Goal: Information Seeking & Learning: Learn about a topic

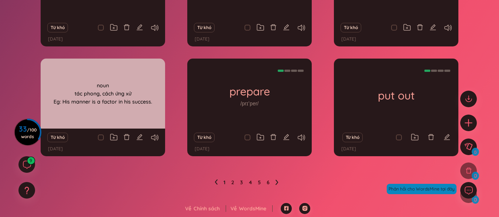
scroll to position [149, 0]
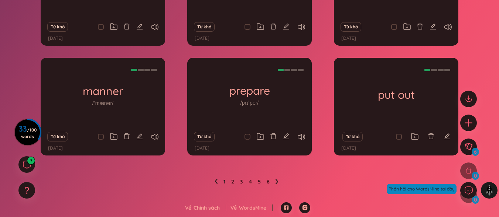
click at [215, 183] on icon at bounding box center [215, 182] width 3 height 6
click at [217, 182] on ul "1 2 3 4 5 6" at bounding box center [249, 182] width 70 height 12
click at [218, 182] on ul "1 2 3 4 5 6" at bounding box center [249, 182] width 70 height 12
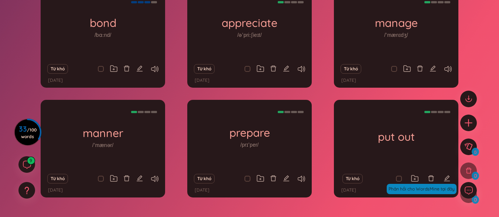
scroll to position [75, 0]
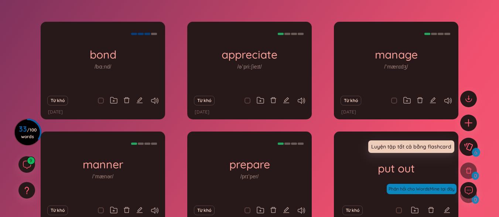
click at [468, 147] on icon at bounding box center [468, 147] width 9 height 8
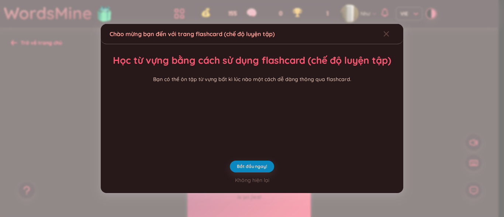
drag, startPoint x: 278, startPoint y: 173, endPoint x: 347, endPoint y: 134, distance: 79.3
click at [278, 146] on video at bounding box center [252, 118] width 111 height 55
click at [385, 24] on span "Close" at bounding box center [393, 34] width 20 height 20
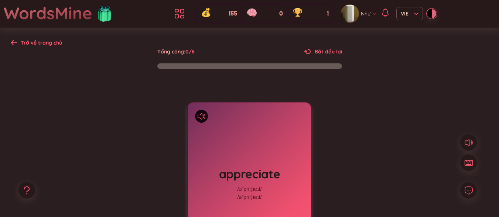
click at [364, 153] on div at bounding box center [410, 208] width 111 height 148
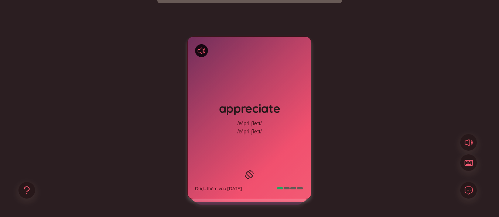
scroll to position [74, 0]
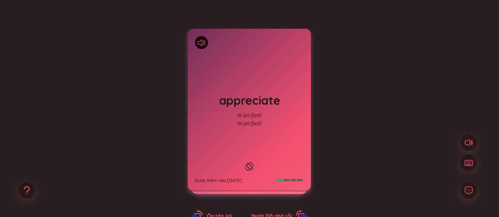
click at [258, 145] on div "appreciate /əˈpriːʃieɪt/ /əˈpriːʃieɪt/ Được thêm vào 19/8/2025" at bounding box center [248, 110] width 123 height 162
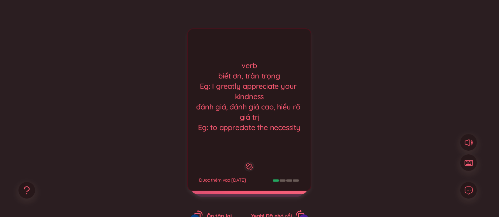
click at [297, 83] on div "verb biết ơn, trân trọng Eg: I greatly appreciate your kindness đánh giá, đánh …" at bounding box center [249, 97] width 115 height 72
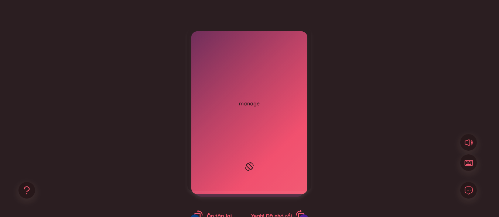
scroll to position [111, 0]
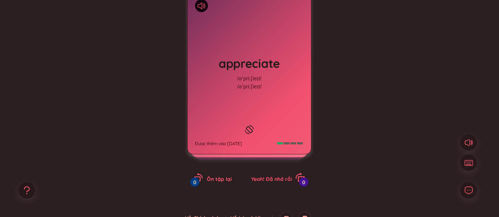
click at [259, 178] on span "Yeah! Đã nhớ rồi" at bounding box center [271, 179] width 41 height 7
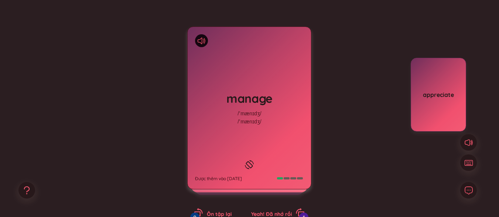
scroll to position [74, 0]
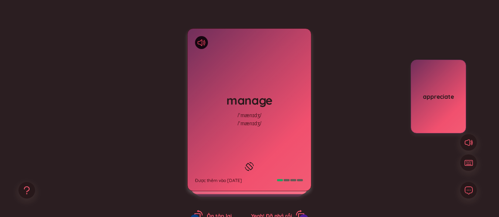
click at [202, 41] on icon at bounding box center [199, 42] width 4 height 7
click at [372, 163] on div "appreciate" at bounding box center [410, 134] width 111 height 148
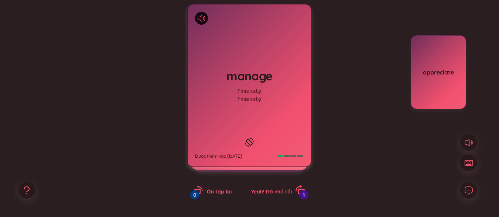
scroll to position [111, 0]
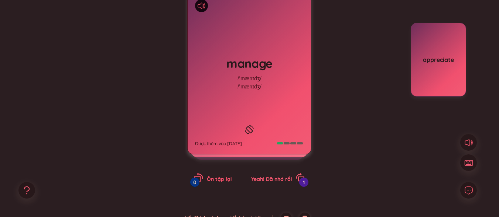
click at [226, 180] on span "Ôn tập lại" at bounding box center [219, 179] width 25 height 7
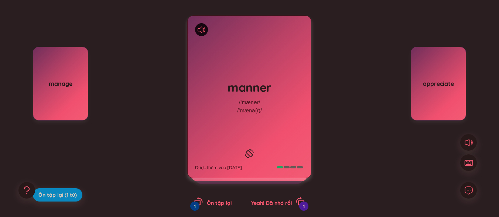
scroll to position [74, 0]
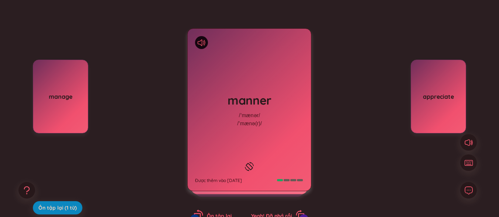
click at [200, 214] on icon "rotate-left" at bounding box center [197, 217] width 7 height 6
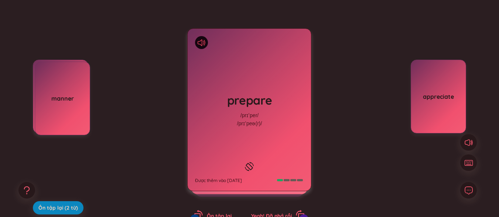
click at [202, 45] on icon at bounding box center [199, 42] width 4 height 7
click at [200, 44] on icon at bounding box center [199, 42] width 4 height 7
click at [283, 113] on div "prepare /prɪˈper/ /prɪˈpeə(r)/ Được thêm vào 20/8/2025" at bounding box center [248, 110] width 123 height 162
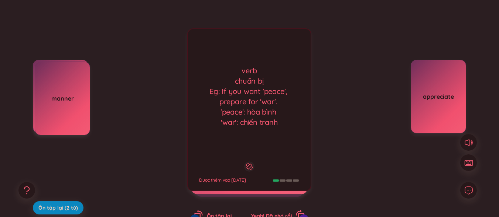
click at [277, 127] on div "verb chuẩn bị Eg: If you want 'peace', prepare for 'war'. 'peace': hòa bình 'wa…" at bounding box center [249, 97] width 115 height 62
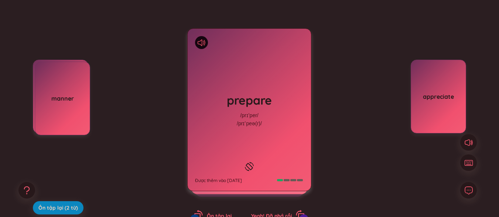
click at [277, 127] on div "prepare /prɪˈper/ /prɪˈpeə(r)/ Được thêm vào 20/8/2025" at bounding box center [248, 110] width 123 height 162
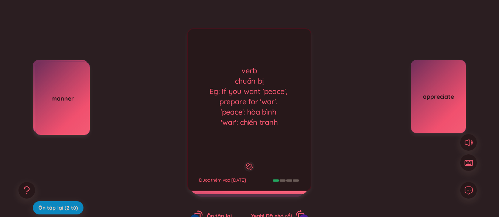
scroll to position [111, 0]
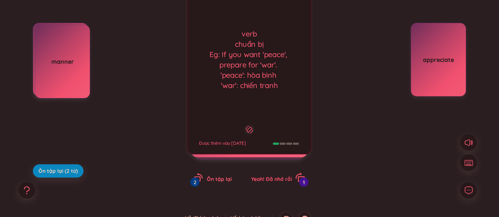
click at [275, 181] on span "Yeah! Đã nhớ rồi" at bounding box center [271, 179] width 41 height 7
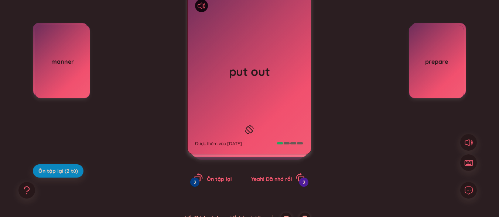
click at [252, 125] on icon at bounding box center [249, 129] width 11 height 9
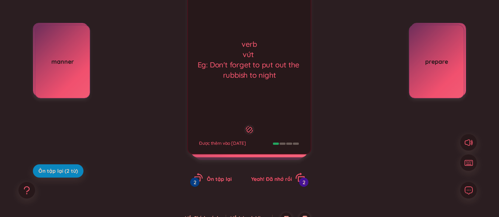
click at [283, 174] on div "Yeah! Đã nhớ rồi 2" at bounding box center [278, 178] width 54 height 10
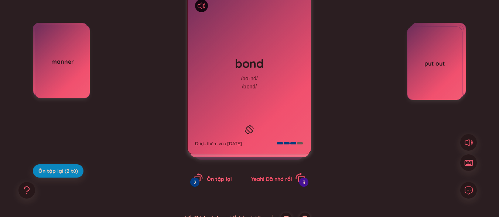
click at [271, 180] on span "Yeah! Đã nhớ rồi" at bounding box center [271, 179] width 41 height 7
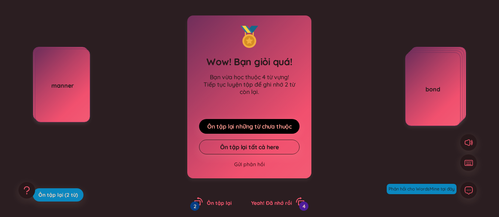
scroll to position [74, 0]
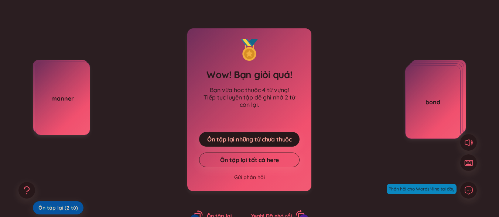
click at [62, 205] on span "Ôn tập lại (2 từ)" at bounding box center [57, 207] width 39 height 7
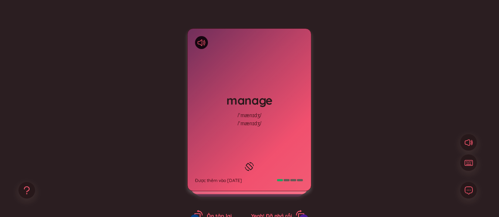
click at [259, 153] on div "manage /ˈmænɪdʒ/ /ˈmænɪdʒ/ Được thêm vào 20/8/2025" at bounding box center [248, 110] width 123 height 162
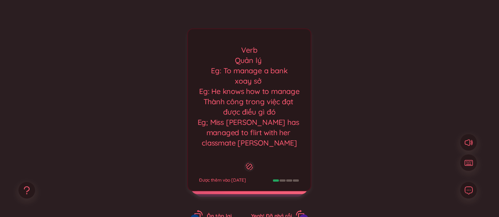
click at [275, 68] on div "Verb Quản lý Eg: To manage a bank xoay sở Eg: He knows how to manage Thành công…" at bounding box center [249, 96] width 115 height 103
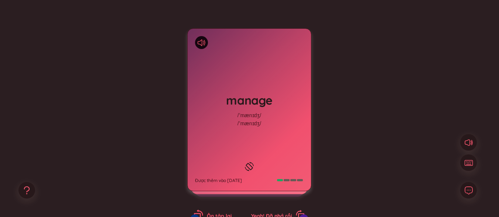
click at [215, 216] on span "Ôn tập lại" at bounding box center [219, 216] width 25 height 7
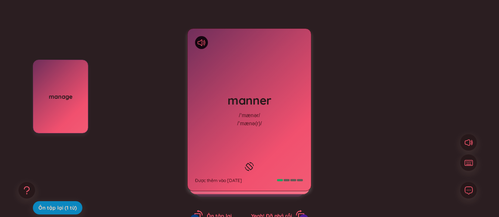
click at [232, 123] on div "manner /ˈmænər/ /ˈmænə(r)/ Được thêm vào 20/8/2025" at bounding box center [248, 110] width 123 height 162
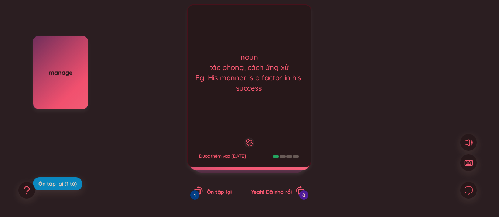
scroll to position [111, 0]
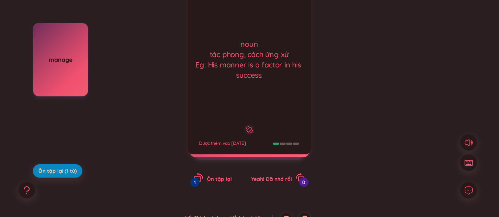
click at [220, 183] on div "Ôn tập lại 1" at bounding box center [213, 178] width 38 height 10
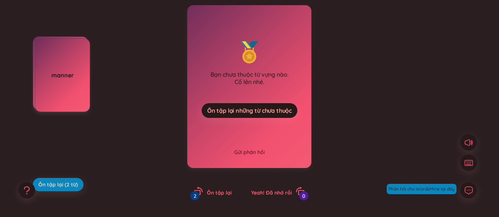
scroll to position [84, 0]
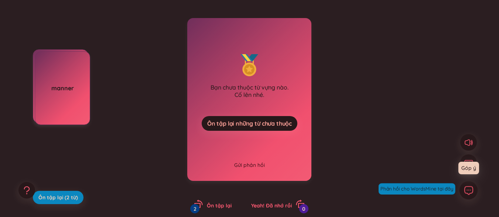
click at [470, 193] on icon at bounding box center [468, 191] width 8 height 8
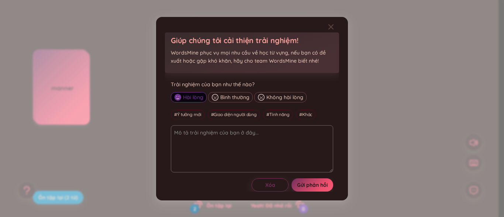
click at [393, 168] on div "Giúp chúng tôi cải thiện trải nghiệm! WordsMine phục vụ mọi nhu cầu về học từ v…" at bounding box center [252, 108] width 504 height 217
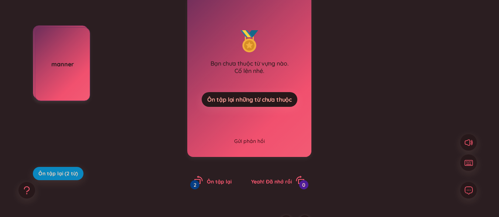
scroll to position [121, 0]
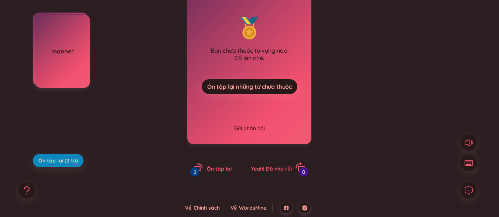
click at [290, 167] on span "Yeah! Đã nhớ rồi" at bounding box center [271, 169] width 41 height 7
click at [206, 170] on div "Ôn tập lại 2" at bounding box center [213, 168] width 38 height 10
click at [198, 170] on div "2" at bounding box center [194, 172] width 9 height 9
click at [47, 157] on span "Ôn tập lại (2 từ)" at bounding box center [57, 160] width 39 height 7
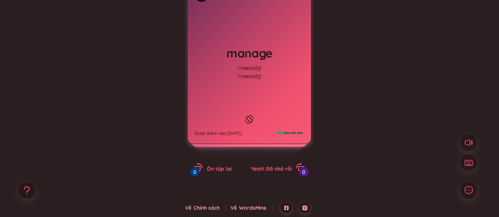
click at [270, 190] on div "manage /ˈmænɪdʒ/ /ˈmænɪdʒ/ Được thêm vào 20/8/2025 Verb Quản lý Eg: To manage a…" at bounding box center [249, 86] width 124 height 210
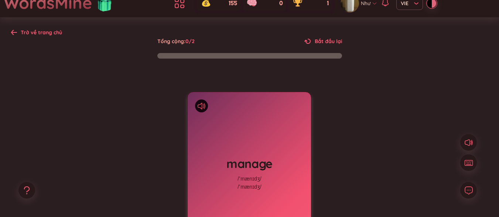
click at [13, 32] on icon at bounding box center [14, 32] width 6 height 5
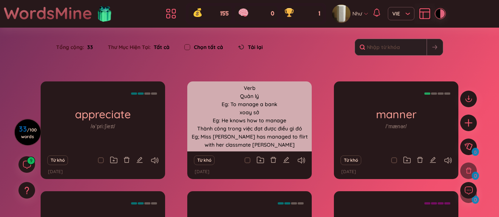
scroll to position [74, 0]
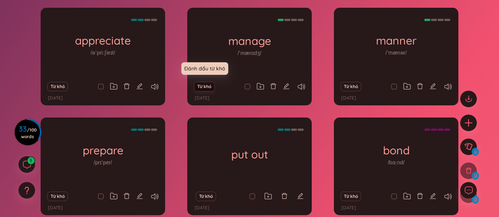
click at [200, 83] on button "Từ khó" at bounding box center [204, 87] width 20 height 10
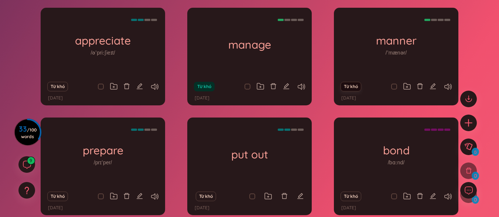
click at [351, 86] on button "Từ khó" at bounding box center [350, 87] width 20 height 10
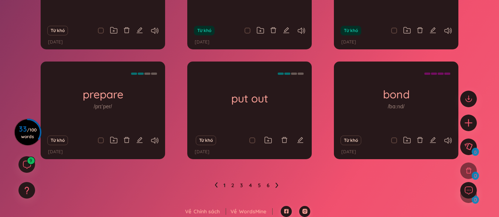
scroll to position [134, 0]
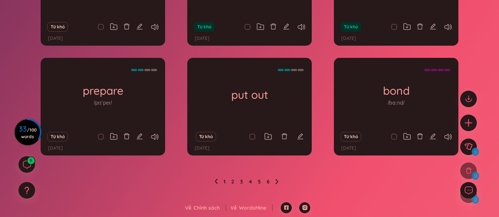
click at [278, 180] on icon at bounding box center [276, 182] width 3 height 6
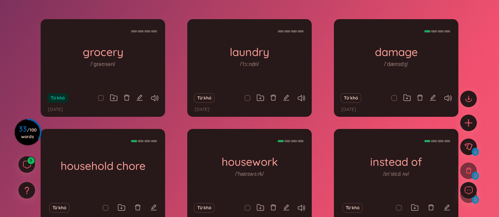
scroll to position [60, 0]
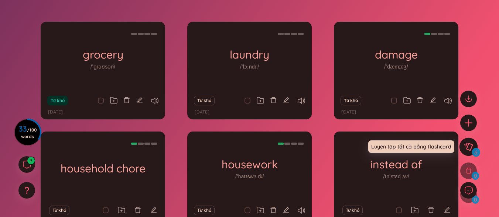
click at [468, 148] on icon at bounding box center [468, 147] width 9 height 8
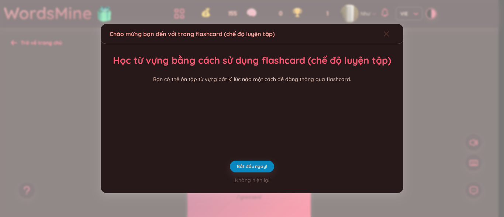
click at [385, 24] on span "Close" at bounding box center [393, 34] width 20 height 20
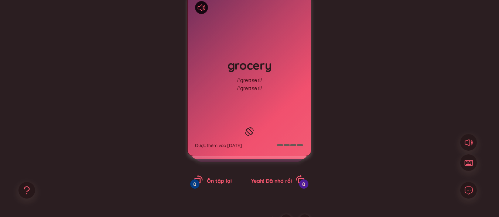
scroll to position [111, 0]
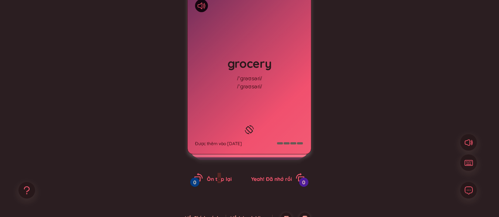
drag, startPoint x: 219, startPoint y: 179, endPoint x: 217, endPoint y: 171, distance: 8.8
click at [218, 176] on span "Ôn tập lại" at bounding box center [219, 179] width 25 height 7
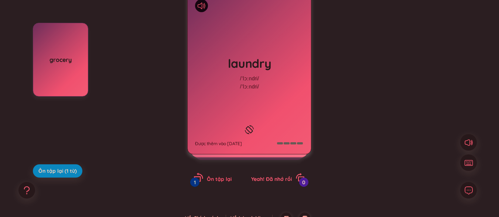
click at [195, 178] on icon "rotate-left" at bounding box center [198, 178] width 10 height 10
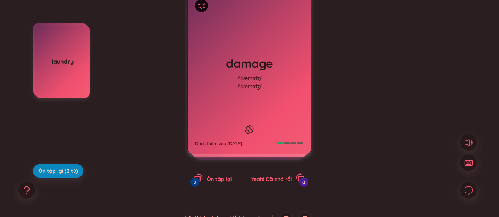
click at [286, 127] on div "damage /ˈdæmɪdʒ/ /ˈdæmɪdʒ/ Được thêm vào 19/8/2025" at bounding box center [248, 73] width 123 height 162
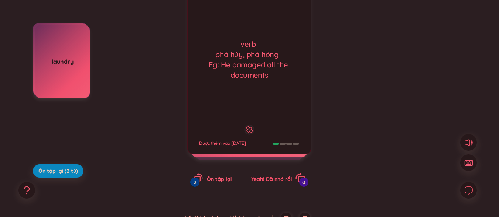
click at [264, 181] on span "Yeah! Đã nhớ rồi" at bounding box center [271, 179] width 41 height 7
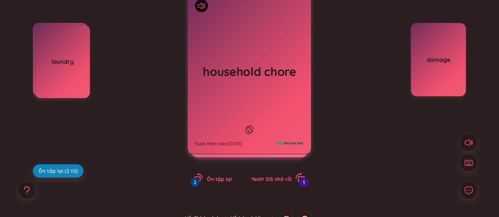
click at [268, 178] on span "Yeah! Đã nhớ rồi" at bounding box center [271, 179] width 41 height 7
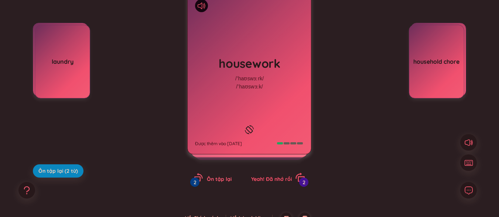
click at [275, 179] on span "Yeah! Đã nhớ rồi" at bounding box center [271, 179] width 41 height 7
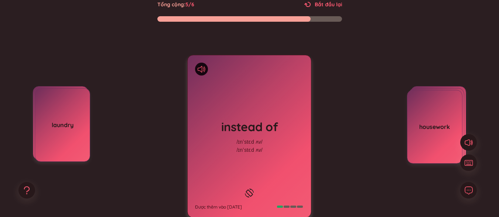
scroll to position [84, 0]
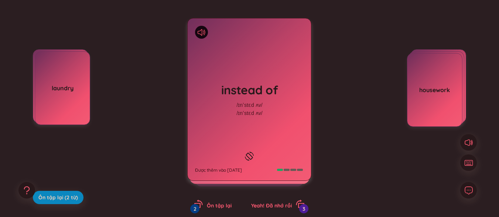
click at [297, 94] on h1 "instead of" at bounding box center [249, 90] width 109 height 16
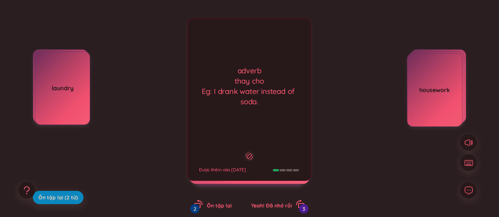
click at [258, 140] on div "adverb thay cho Eg: I drank water instead of soda. Được thêm vào 19/8/2025" at bounding box center [249, 99] width 124 height 163
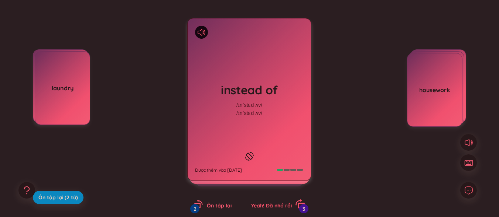
click at [296, 209] on icon "rotate-right" at bounding box center [300, 204] width 10 height 10
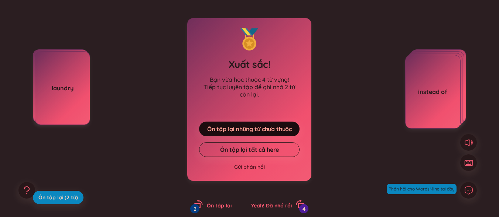
click at [233, 129] on span "Ôn tập lại những từ chưa thuộc" at bounding box center [249, 129] width 85 height 8
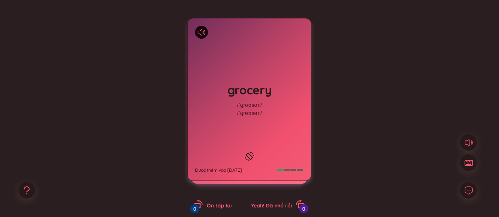
click at [255, 150] on button at bounding box center [249, 156] width 13 height 13
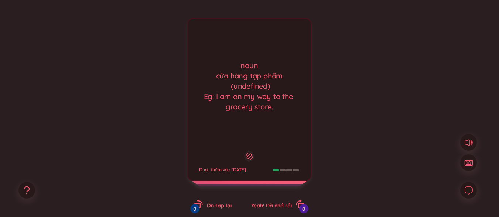
click at [245, 125] on div "noun cửa hàng tạp phẩm (undefined) Eg: I am on my way to the grocery store. Đượ…" at bounding box center [249, 99] width 124 height 163
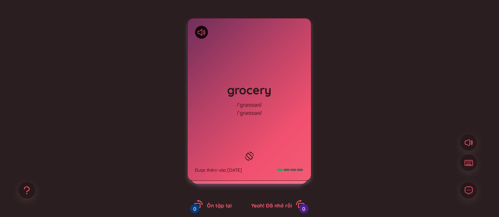
click at [252, 122] on div "grocery /ˈɡrəʊsəri/ /ˈɡrəʊsəri/ Được thêm vào 19/8/2025" at bounding box center [248, 99] width 123 height 162
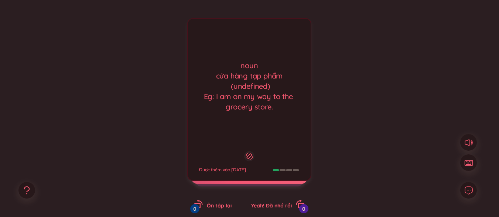
click at [252, 120] on div "noun cửa hàng tạp phẩm (undefined) Eg: I am on my way to the grocery store. Đượ…" at bounding box center [249, 99] width 124 height 163
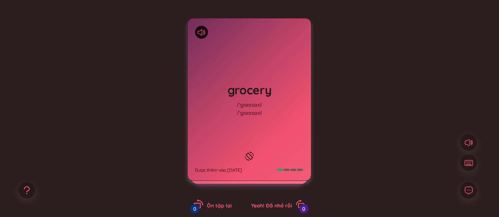
click at [211, 204] on span "Ôn tập lại" at bounding box center [219, 206] width 25 height 7
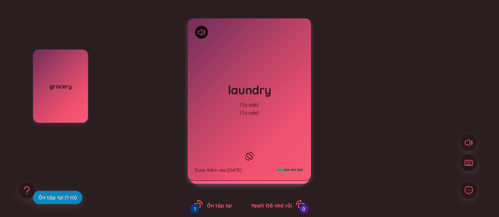
click at [255, 163] on div "laundry /ˈlɔːndri/ /ˈlɔːndri/ Được thêm vào 20/8/2025" at bounding box center [248, 99] width 123 height 162
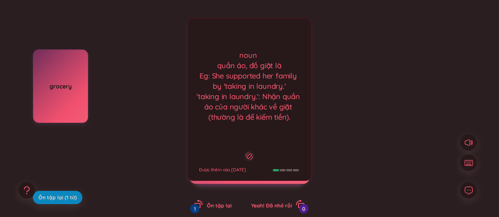
click at [269, 138] on div "noun quần áo, đồ giặt là Eg: She supported her family by 'taking in laundry.' '…" at bounding box center [249, 99] width 124 height 163
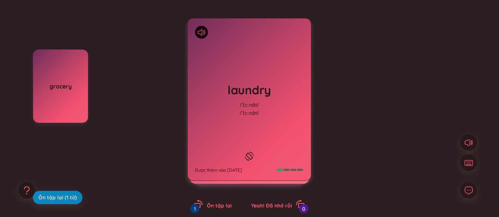
click at [269, 138] on div "laundry /ˈlɔːndri/ /ˈlɔːndri/ Được thêm vào 20/8/2025" at bounding box center [248, 99] width 123 height 162
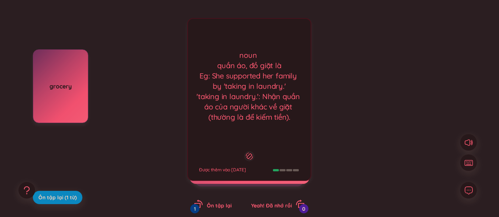
click at [282, 126] on div "noun quần áo, đồ giặt là Eg: She supported her family by 'taking in laundry.' '…" at bounding box center [249, 99] width 124 height 163
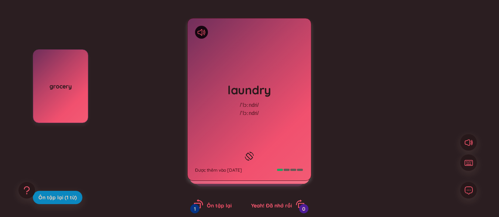
click at [230, 208] on span "Ôn tập lại" at bounding box center [219, 206] width 25 height 7
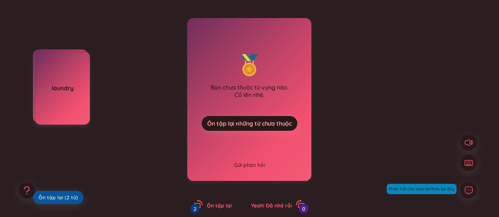
click at [69, 196] on span "Ôn tập lại (2 từ)" at bounding box center [57, 197] width 39 height 7
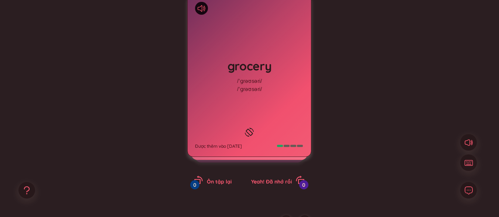
scroll to position [121, 0]
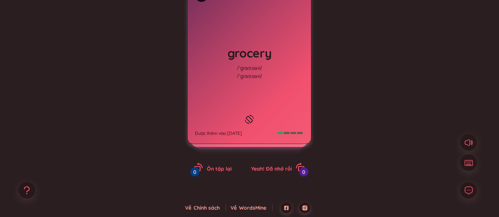
click at [241, 204] on div "Về WordsMine" at bounding box center [251, 208] width 42 height 8
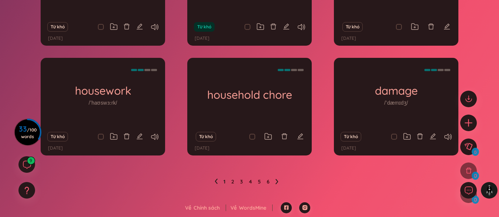
click at [277, 180] on icon at bounding box center [276, 182] width 3 height 6
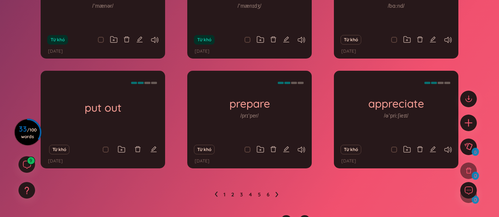
scroll to position [149, 0]
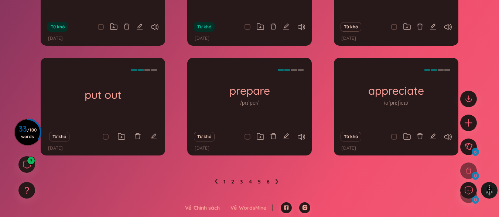
click at [216, 179] on li at bounding box center [215, 182] width 3 height 12
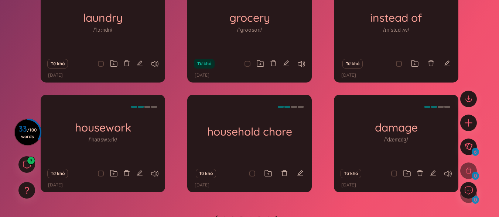
scroll to position [75, 0]
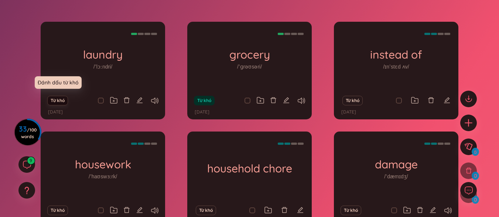
click at [56, 100] on button "Từ khó" at bounding box center [57, 101] width 20 height 10
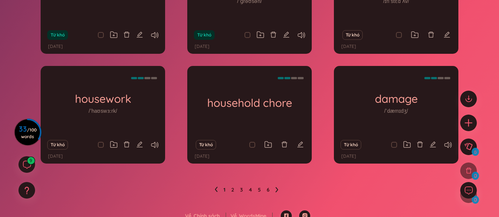
scroll to position [149, 0]
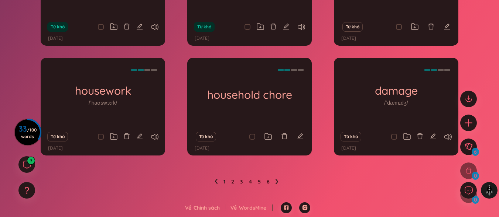
click at [274, 181] on ul "1 2 3 4 5 6" at bounding box center [249, 182] width 70 height 12
click at [276, 183] on icon at bounding box center [276, 182] width 3 height 6
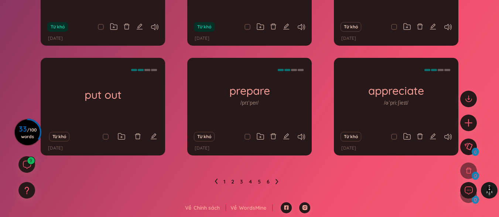
click at [278, 182] on icon at bounding box center [276, 181] width 3 height 5
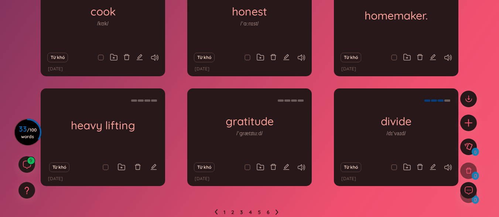
scroll to position [112, 0]
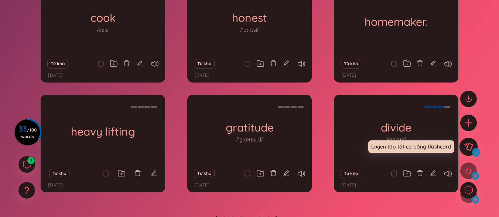
click at [467, 144] on icon at bounding box center [468, 147] width 8 height 8
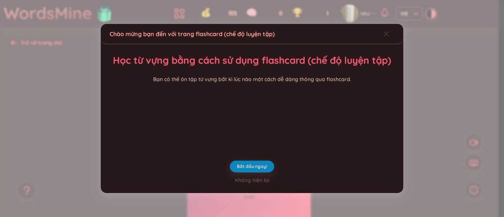
click at [386, 24] on span "Close" at bounding box center [393, 34] width 20 height 20
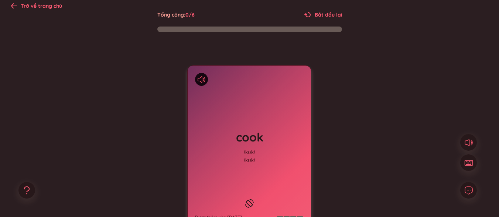
scroll to position [74, 0]
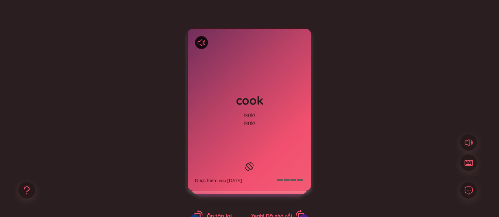
click at [307, 129] on div "cook /kʊk/ /kʊk/ Được thêm vào 19/8/2025" at bounding box center [248, 110] width 123 height 162
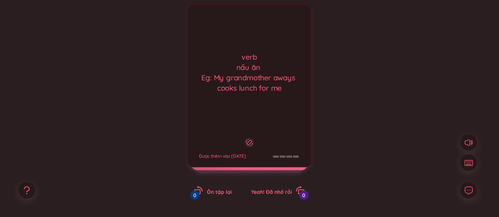
scroll to position [111, 0]
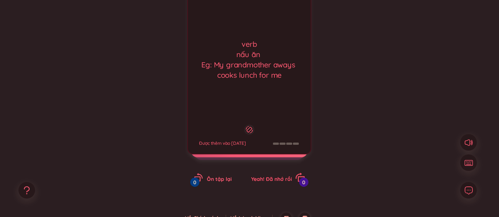
click at [280, 182] on span "Yeah! Đã nhớ rồi" at bounding box center [271, 179] width 41 height 7
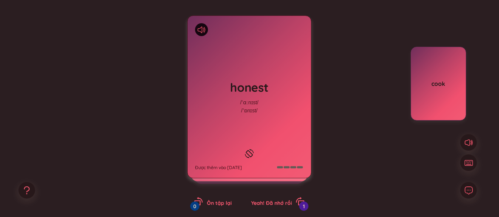
scroll to position [74, 0]
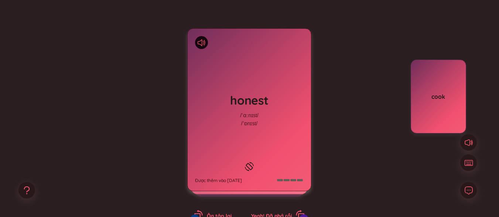
click at [248, 161] on div at bounding box center [249, 167] width 13 height 13
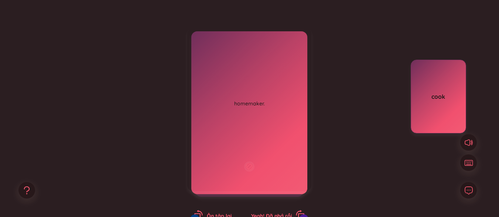
scroll to position [111, 0]
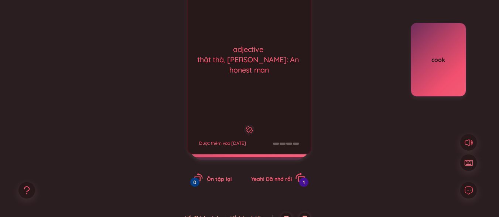
click at [296, 182] on icon "rotate-right" at bounding box center [300, 178] width 10 height 10
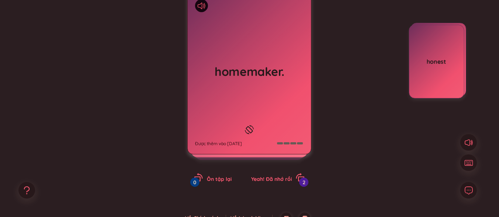
click at [274, 110] on div "homemaker. Được thêm vào 19/8/2025" at bounding box center [248, 73] width 123 height 162
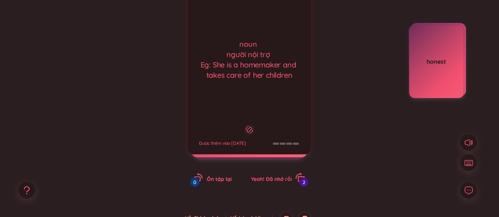
click at [266, 178] on span "Yeah! Đã nhớ rồi" at bounding box center [271, 179] width 41 height 7
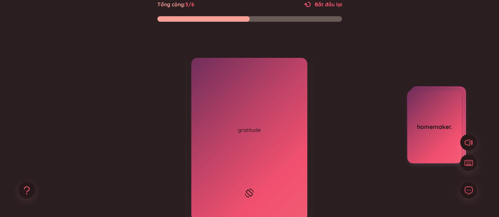
scroll to position [84, 0]
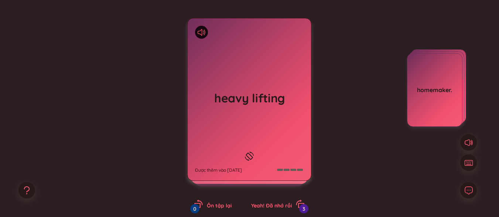
click at [254, 211] on div "heavy lifting Được thêm vào 19/8/2025 verb mang vác nặng Eg: He is doing the he…" at bounding box center [249, 123] width 124 height 210
click at [257, 74] on div "heavy lifting Được thêm vào 19/8/2025" at bounding box center [248, 99] width 123 height 162
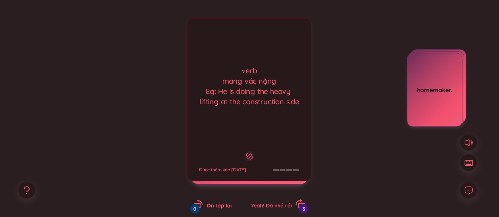
click at [277, 203] on div "Yeah! Đã nhớ rồi 3" at bounding box center [278, 205] width 54 height 10
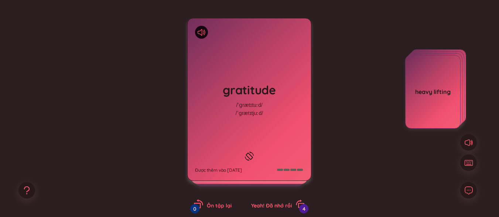
click at [222, 203] on span "Ôn tập lại" at bounding box center [219, 206] width 25 height 7
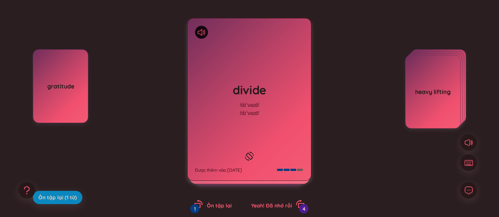
click at [282, 85] on h1 "divide" at bounding box center [249, 90] width 109 height 16
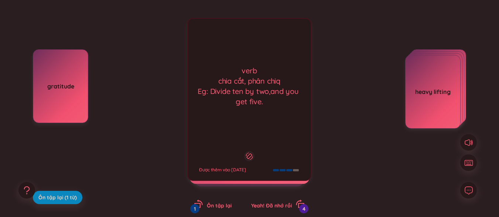
click at [284, 129] on div "verb chia cắt, phân chiq Eg: Divide ten by two,and you get five. Được thêm vào …" at bounding box center [249, 99] width 124 height 163
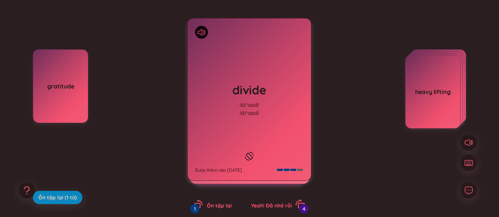
click at [275, 204] on span "Yeah! Đã nhớ rồi" at bounding box center [271, 206] width 41 height 7
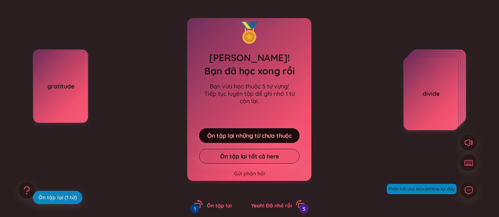
click at [258, 137] on span "Ôn tập lại những từ chưa thuộc" at bounding box center [249, 136] width 85 height 8
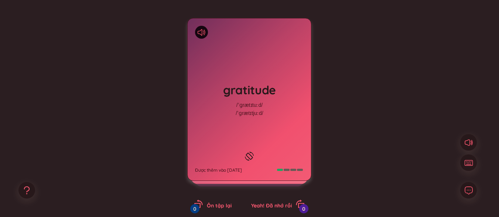
click at [257, 136] on div "gratitude /ˈɡrætɪtuːd/ /ˈɡrætɪtjuːd/ Được thêm vào 19/8/2025" at bounding box center [248, 99] width 123 height 162
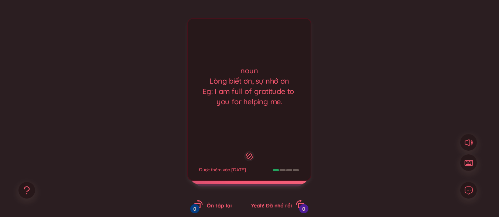
click at [287, 122] on div "noun Lòng biết ơn, sự nhớ ơn Eg: I am full of gratitude to you for helping me. …" at bounding box center [249, 99] width 124 height 163
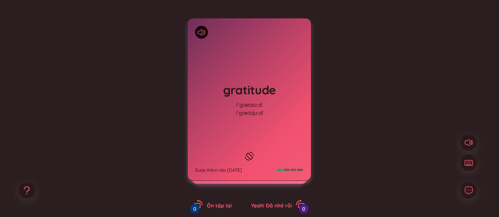
click at [278, 116] on div "gratitude /ˈɡrætɪtuːd/ /ˈɡrætɪtjuːd/ Được thêm vào 19/8/2025" at bounding box center [248, 99] width 123 height 162
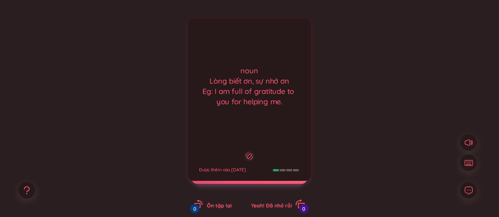
click at [266, 204] on span "Yeah! Đã nhớ rồi" at bounding box center [271, 206] width 41 height 7
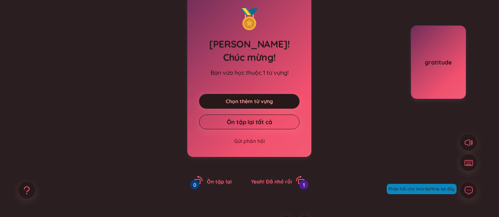
scroll to position [121, 0]
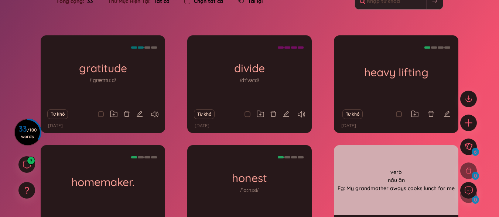
scroll to position [99, 0]
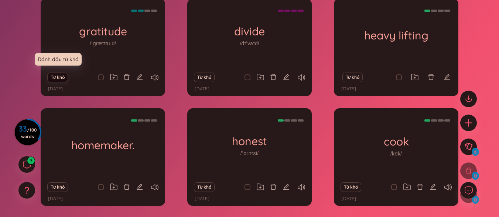
click at [58, 75] on button "Từ khó" at bounding box center [57, 78] width 20 height 10
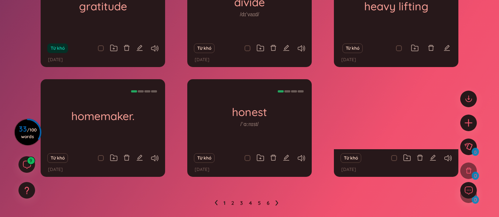
scroll to position [135, 0]
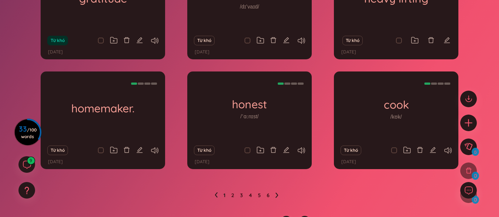
click at [278, 197] on ul "1 2 3 4 5 6" at bounding box center [249, 196] width 70 height 12
click at [275, 194] on ul "1 2 3 4 5 6" at bounding box center [249, 196] width 70 height 12
click at [277, 194] on icon at bounding box center [276, 195] width 3 height 5
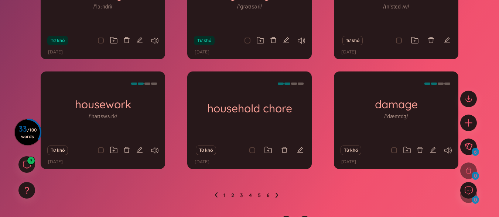
scroll to position [149, 0]
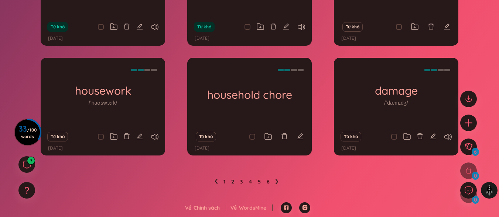
click at [276, 182] on icon at bounding box center [276, 182] width 3 height 6
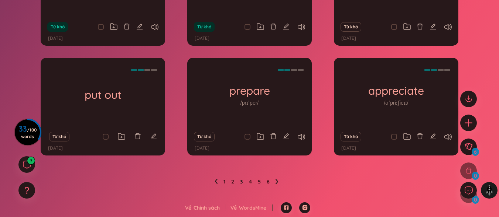
click at [276, 182] on icon at bounding box center [276, 182] width 3 height 6
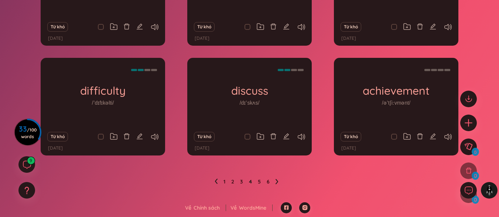
click at [217, 183] on ul "1 2 3 4 5 6" at bounding box center [249, 182] width 70 height 12
click at [216, 181] on icon at bounding box center [216, 181] width 3 height 5
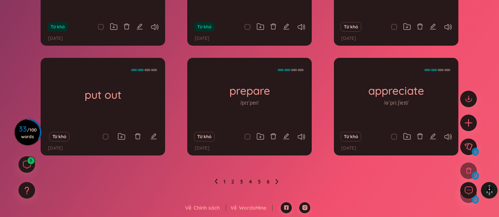
click at [278, 178] on li at bounding box center [276, 182] width 3 height 12
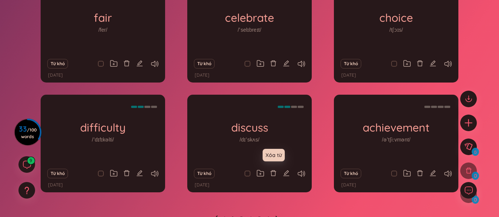
scroll to position [75, 0]
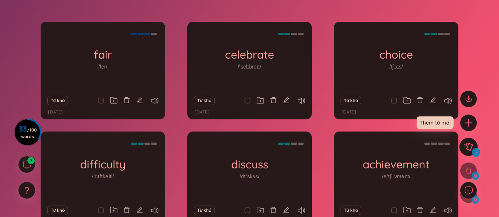
click at [467, 144] on icon at bounding box center [468, 147] width 9 height 8
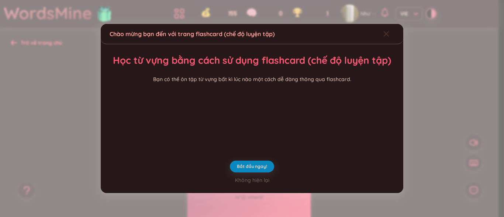
click at [384, 24] on div "Close" at bounding box center [386, 34] width 6 height 20
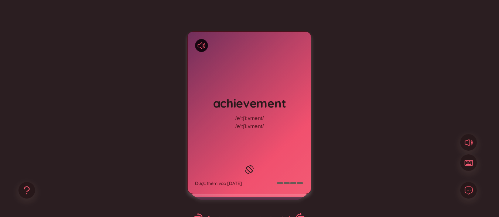
scroll to position [74, 0]
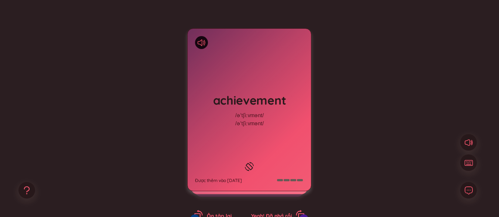
click at [262, 120] on div "/əˈtʃiːvmənt/" at bounding box center [249, 124] width 28 height 8
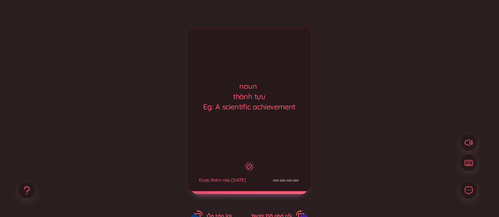
drag, startPoint x: 256, startPoint y: 168, endPoint x: 251, endPoint y: 168, distance: 4.9
click at [255, 168] on button at bounding box center [249, 167] width 13 height 13
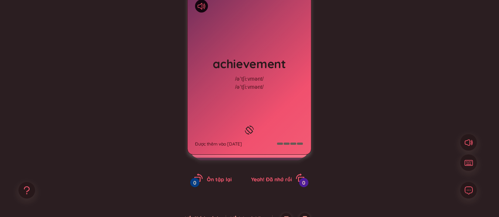
scroll to position [111, 0]
click at [273, 180] on span "Yeah! Đã nhớ rồi" at bounding box center [271, 179] width 41 height 7
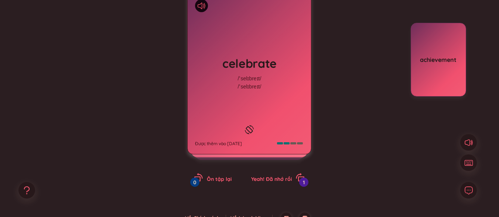
click at [265, 125] on div "celebrate /ˈselɪbreɪt/ /ˈselɪbreɪt/ Được thêm vào [DATE]" at bounding box center [248, 73] width 123 height 162
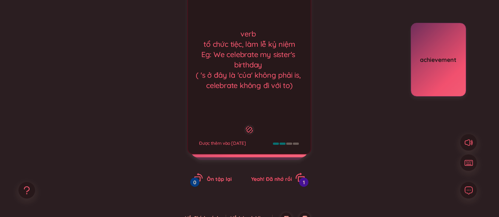
click at [275, 182] on span "Yeah! Đã nhớ rồi" at bounding box center [271, 179] width 41 height 7
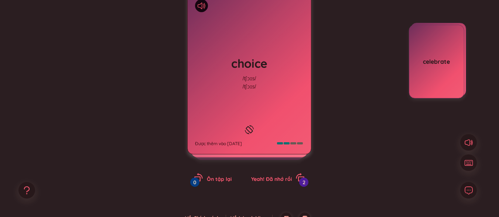
click at [257, 104] on div "choice /tʃɔɪs/ /tʃɔɪs/ Được thêm vào [DATE]" at bounding box center [248, 73] width 123 height 162
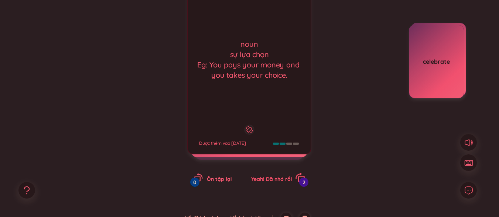
click at [295, 176] on icon "rotate-right" at bounding box center [300, 178] width 10 height 10
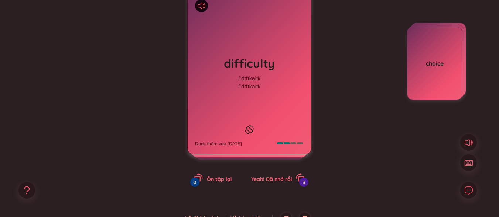
click at [284, 100] on div "difficulty /ˈdɪfɪkəlti/ /ˈdɪfɪkəlti/ Được thêm vào [DATE]" at bounding box center [248, 73] width 123 height 162
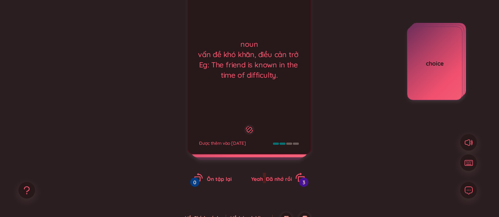
drag, startPoint x: 264, startPoint y: 176, endPoint x: 267, endPoint y: 176, distance: 3.8
click at [267, 176] on div "Yeah! Đã nhớ rồi 3" at bounding box center [278, 178] width 54 height 10
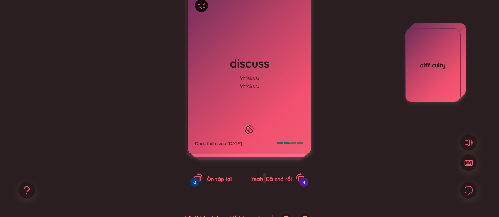
click at [282, 132] on div "discuss /dɪˈskʌs/ /dɪˈskʌs/ Được thêm vào [DATE]" at bounding box center [248, 73] width 123 height 162
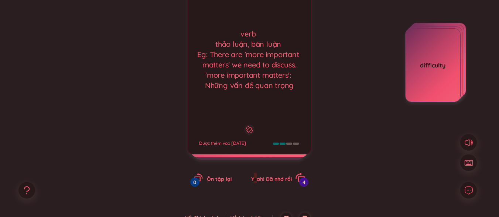
click at [255, 180] on span "Yeah! Đã nhớ rồi" at bounding box center [271, 179] width 41 height 7
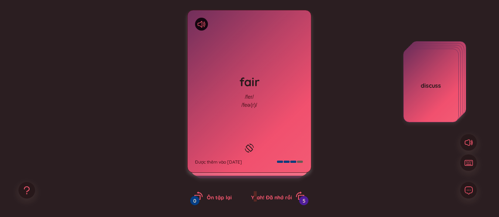
scroll to position [74, 0]
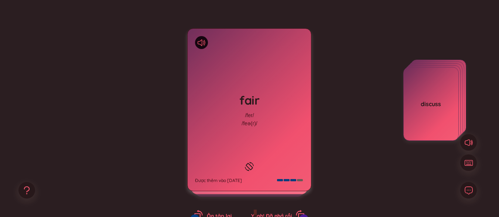
click at [262, 126] on div "fair /fer/ /feə(r)/ Được thêm vào [DATE]" at bounding box center [248, 110] width 123 height 162
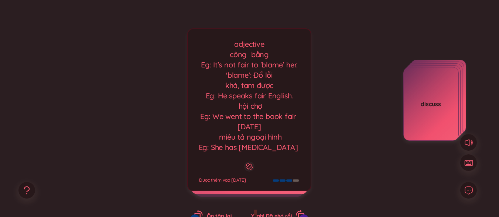
click at [284, 132] on div "adjective công bằng Eg: It’s not fair to 'blame' her. 'blame': Đổ lỗi khá, tạm …" at bounding box center [249, 96] width 115 height 115
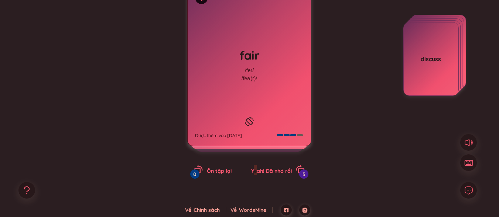
scroll to position [121, 0]
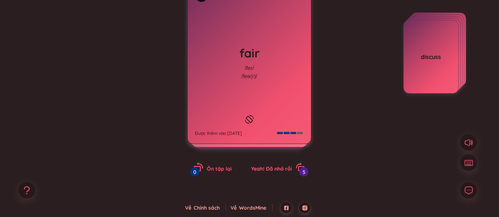
click at [210, 168] on span "Ôn tập lại" at bounding box center [219, 169] width 25 height 7
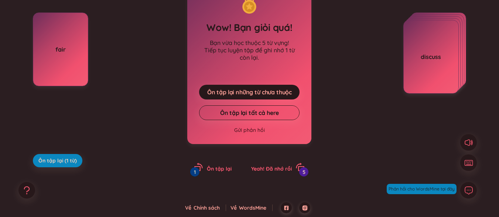
click at [207, 206] on link "Chính sách" at bounding box center [209, 208] width 32 height 7
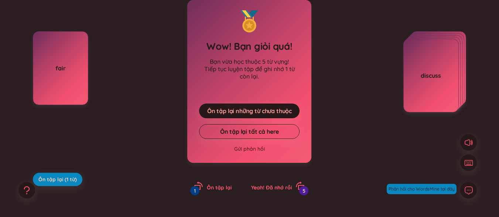
scroll to position [84, 0]
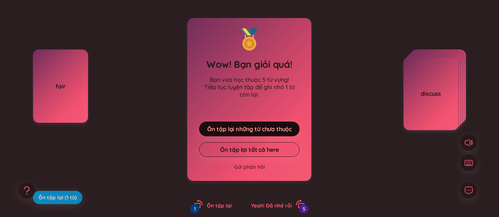
click at [247, 125] on span "Ôn tập lại những từ chưa thuộc" at bounding box center [249, 129] width 85 height 8
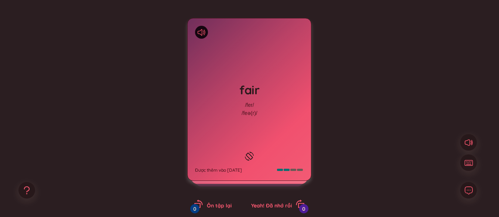
click at [247, 125] on div "fair /fer/ /feə(r)/ Được thêm vào [DATE]" at bounding box center [248, 99] width 123 height 162
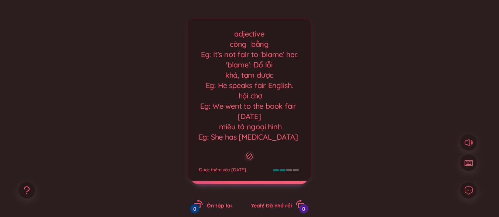
click at [277, 143] on div "adjective công bằng Eg: It’s not fair to 'blame' her. 'blame': Đổ lỗi khá, tạm …" at bounding box center [249, 86] width 115 height 115
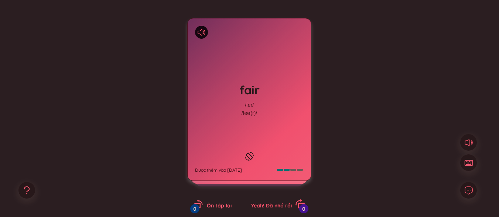
click at [268, 203] on span "Yeah! Đã nhớ rồi" at bounding box center [271, 206] width 41 height 7
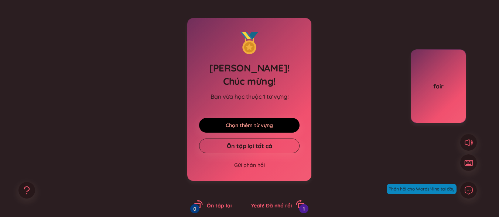
click at [262, 123] on link "Chọn thêm từ vựng" at bounding box center [248, 125] width 47 height 8
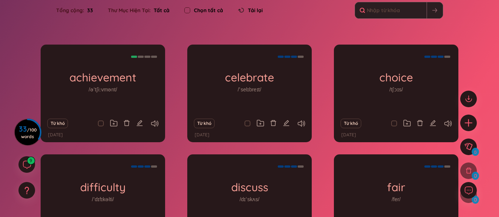
scroll to position [111, 0]
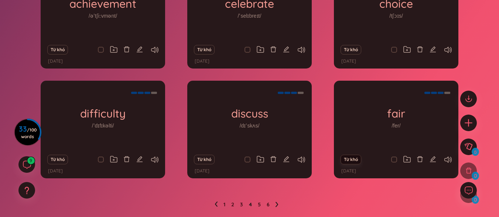
click at [352, 162] on button "Từ khó" at bounding box center [350, 160] width 20 height 10
click at [276, 203] on icon at bounding box center [276, 204] width 3 height 5
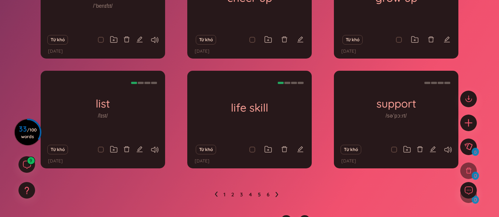
scroll to position [134, 0]
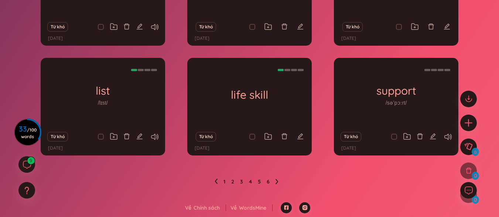
click at [277, 182] on icon at bounding box center [276, 181] width 3 height 5
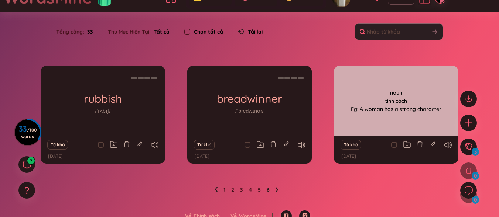
scroll to position [24, 0]
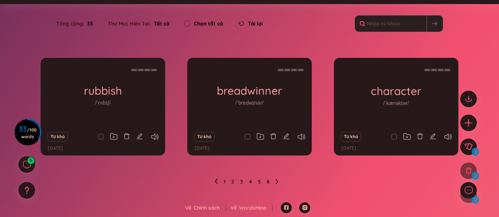
click at [221, 180] on ul "1 2 3 4 5 6" at bounding box center [249, 182] width 70 height 12
click at [224, 180] on link "1" at bounding box center [224, 181] width 2 height 11
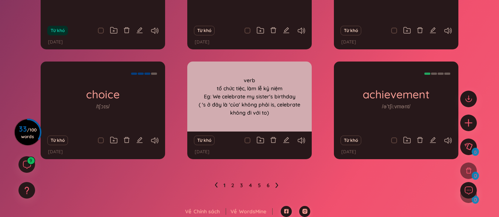
scroll to position [134, 0]
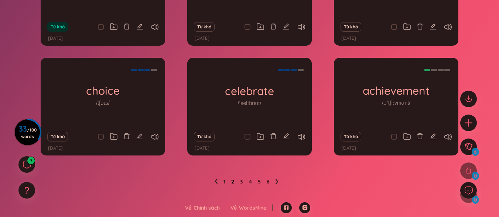
click at [233, 183] on link "2" at bounding box center [232, 181] width 3 height 11
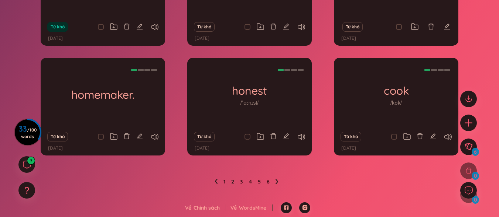
click at [243, 182] on ul "1 2 3 4 5 6" at bounding box center [249, 182] width 70 height 12
click at [242, 182] on link "3" at bounding box center [241, 181] width 3 height 11
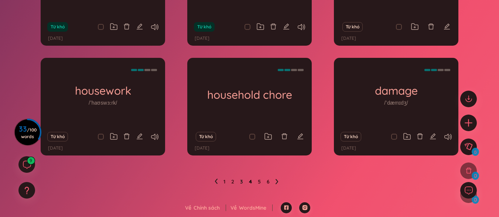
click at [249, 182] on link "4" at bounding box center [250, 181] width 3 height 11
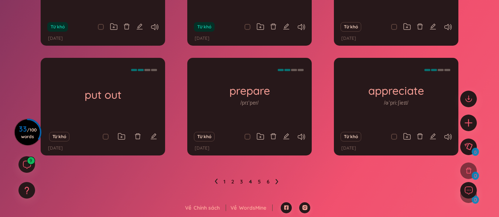
click at [257, 181] on ul "1 2 3 4 5 6" at bounding box center [249, 182] width 70 height 12
click at [259, 183] on link "5" at bounding box center [259, 181] width 3 height 11
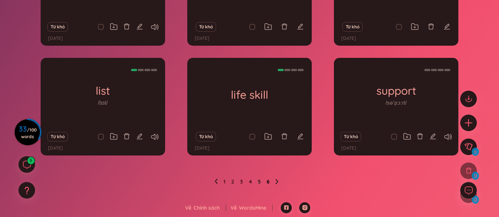
click at [268, 183] on link "6" at bounding box center [267, 181] width 3 height 11
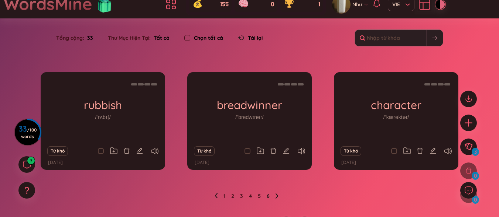
scroll to position [24, 0]
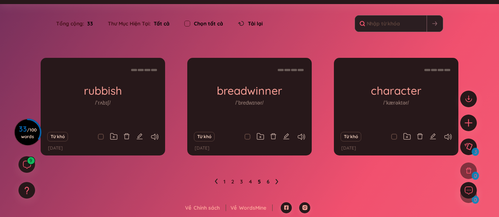
click at [260, 178] on link "5" at bounding box center [259, 181] width 3 height 11
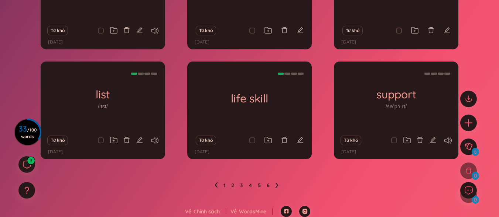
scroll to position [134, 0]
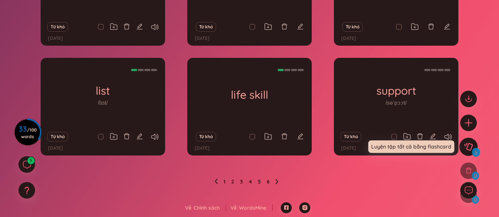
click at [469, 149] on icon at bounding box center [468, 147] width 9 height 8
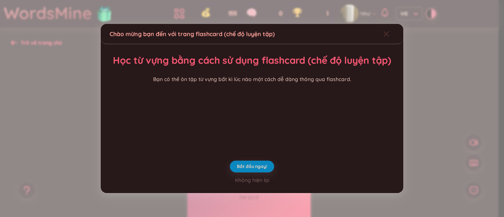
click at [384, 31] on icon "Close" at bounding box center [386, 33] width 5 height 5
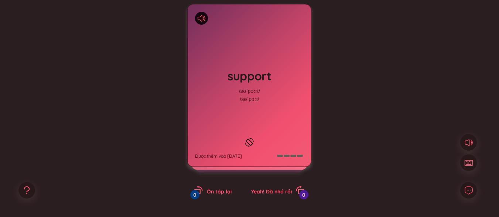
scroll to position [111, 0]
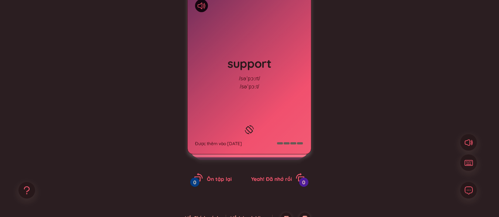
click at [268, 130] on div "support /səˈpɔːrt/ /səˈpɔːt/ Được thêm vào [DATE]" at bounding box center [248, 73] width 123 height 162
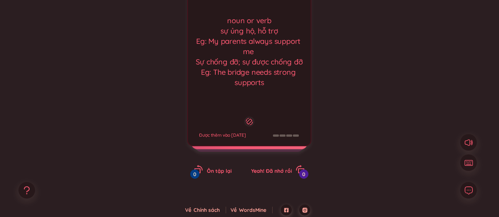
scroll to position [121, 0]
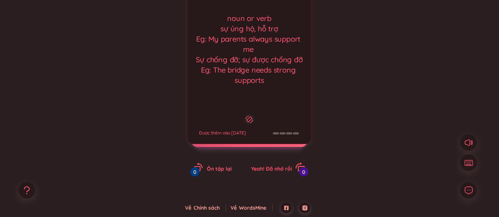
click at [292, 169] on div "Yeah! Đã nhớ rồi 0" at bounding box center [278, 168] width 54 height 10
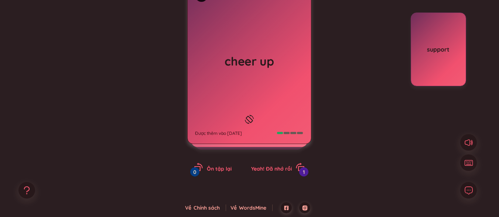
scroll to position [84, 0]
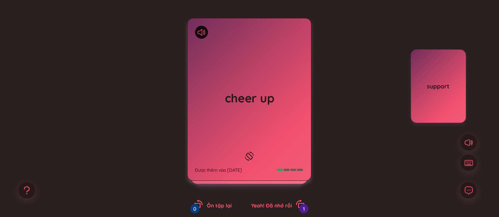
click at [285, 139] on div "cheer up Được thêm vào [DATE]" at bounding box center [248, 99] width 123 height 162
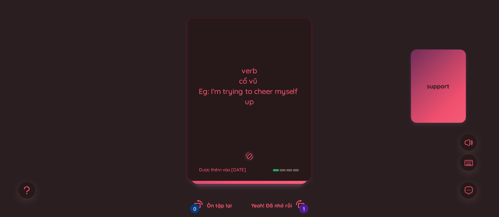
click at [261, 131] on div "verb cổ vũ Eg: I'm trying to cheer myself up Được thêm vào [DATE]" at bounding box center [249, 99] width 124 height 163
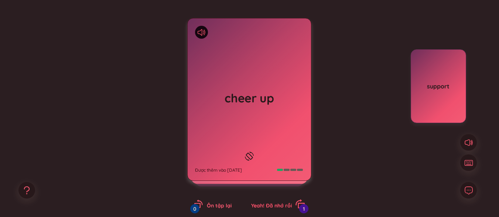
click at [298, 208] on icon "rotate-right" at bounding box center [301, 206] width 7 height 6
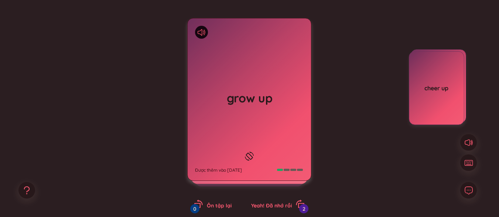
click at [285, 107] on div "grow up Được thêm vào [DATE]" at bounding box center [248, 99] width 123 height 162
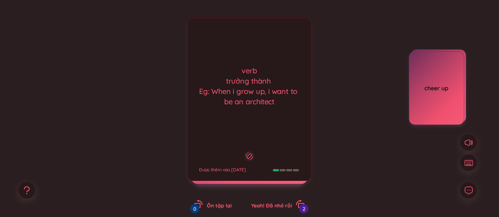
click at [318, 144] on div "grow up Được thêm vào [DATE] verb trưởng thành Eg: When i grow up, i want to be…" at bounding box center [249, 107] width 476 height 243
click at [286, 143] on div "verb trưởng thành Eg: When i grow up, i want to be an architect Được thêm vào […" at bounding box center [249, 99] width 124 height 163
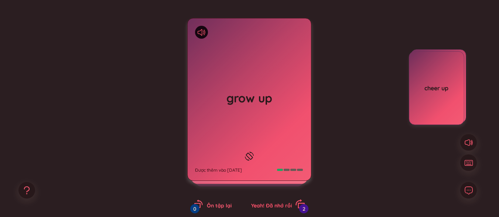
click at [287, 208] on span "Yeah! Đã nhớ rồi" at bounding box center [271, 206] width 41 height 7
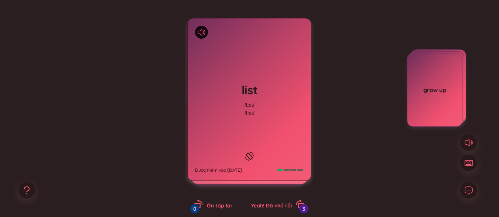
click at [285, 153] on div "list /lɪst/ /lɪst/ Được thêm vào [DATE]" at bounding box center [248, 99] width 123 height 162
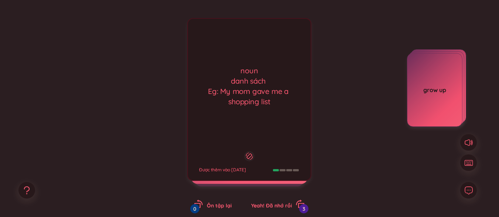
click at [279, 125] on div "noun danh sách Eg: My mom gave me a shopping list Được thêm vào [DATE]" at bounding box center [249, 99] width 124 height 163
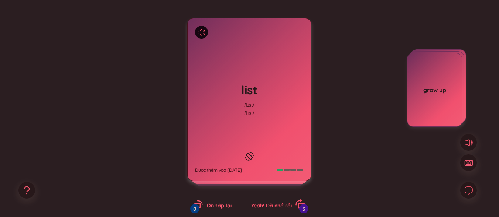
click at [292, 203] on div "Yeah! Đã nhớ rồi 3" at bounding box center [278, 205] width 54 height 10
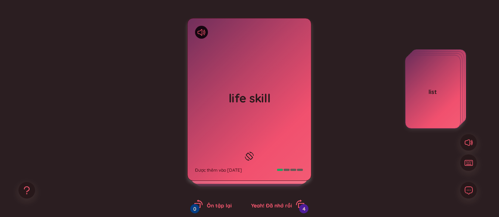
click at [258, 129] on div "life skill Được thêm vào [DATE]" at bounding box center [248, 99] width 123 height 162
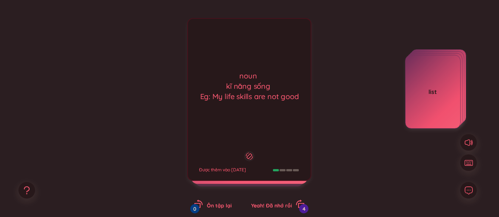
click at [276, 138] on div "noun kĩ năng sống Eg: My life skills are not good Được thêm vào [DATE]" at bounding box center [249, 99] width 124 height 163
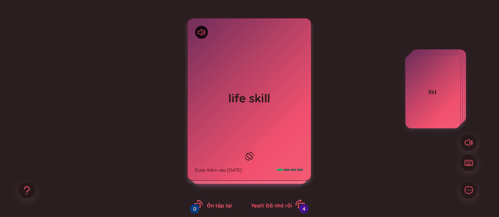
click at [287, 200] on div "Yeah! Đã nhớ rồi 4" at bounding box center [278, 205] width 54 height 10
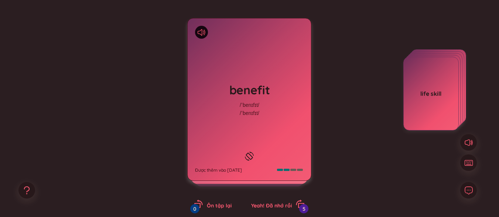
click at [293, 115] on div "benefit /ˈbenɪfɪt/ /ˈbenɪfɪt/ Được thêm vào [DATE]" at bounding box center [248, 99] width 123 height 162
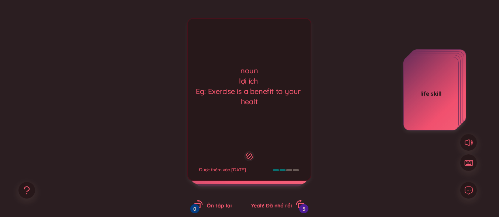
scroll to position [121, 0]
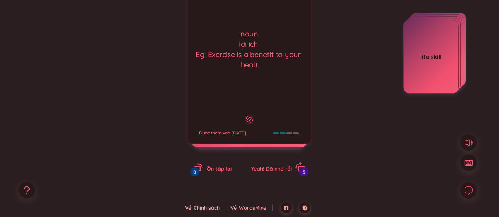
click at [293, 166] on div "Yeah! Đã nhớ rồi 5" at bounding box center [278, 168] width 54 height 10
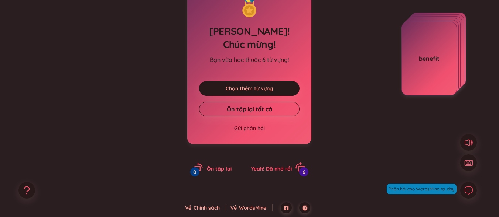
scroll to position [84, 0]
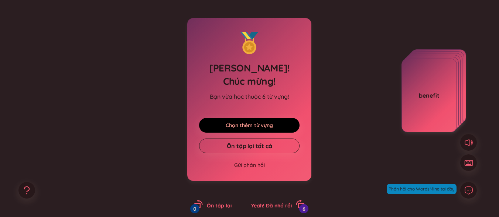
click at [263, 121] on link "Chọn thêm từ vựng" at bounding box center [248, 125] width 47 height 8
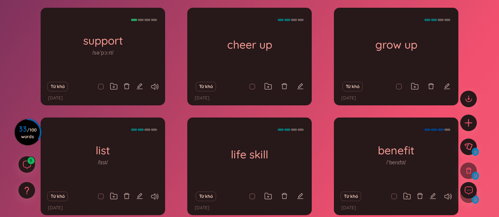
scroll to position [111, 0]
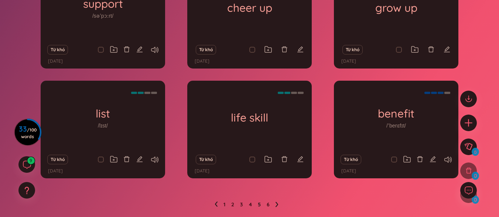
click at [277, 204] on icon at bounding box center [276, 204] width 3 height 5
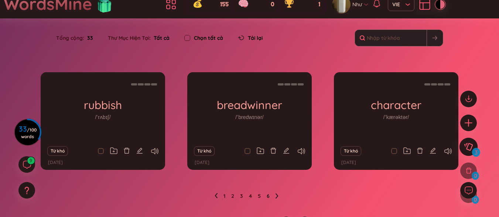
scroll to position [24, 0]
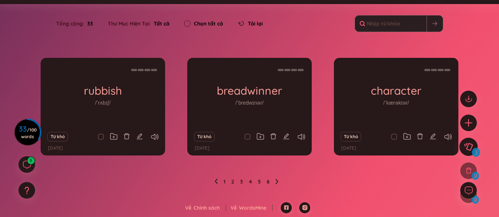
click at [475, 145] on button at bounding box center [468, 147] width 18 height 18
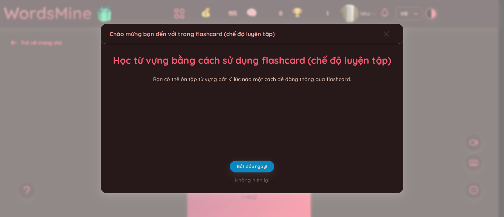
click at [387, 24] on span "Close" at bounding box center [393, 34] width 20 height 20
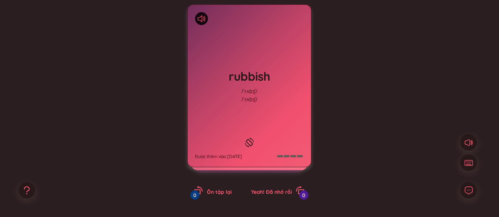
scroll to position [111, 0]
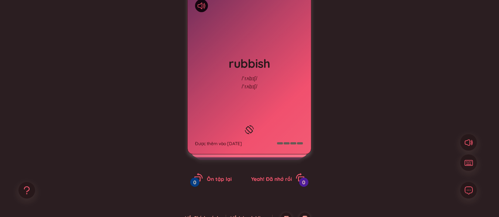
click at [270, 109] on div "rubbish /ˈrʌbɪʃ/ /ˈrʌbɪʃ/ Được thêm vào [DATE]" at bounding box center [248, 73] width 123 height 162
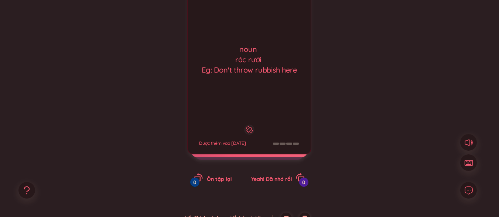
drag, startPoint x: 328, startPoint y: 114, endPoint x: 266, endPoint y: 108, distance: 62.7
click at [327, 114] on div "rubbish /ˈrʌbɪʃ/ /ˈrʌbɪʃ/ Được thêm vào [DATE] noun rác rưởi Eg: Don't throw ru…" at bounding box center [249, 80] width 476 height 243
click at [265, 108] on div "noun rác rưởi Eg: Don't throw rubbish here Được thêm vào [DATE]" at bounding box center [249, 73] width 124 height 163
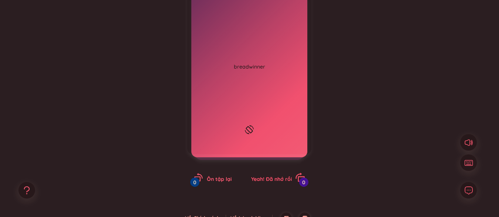
click at [262, 178] on span "Yeah! Đã nhớ rồi" at bounding box center [271, 179] width 41 height 7
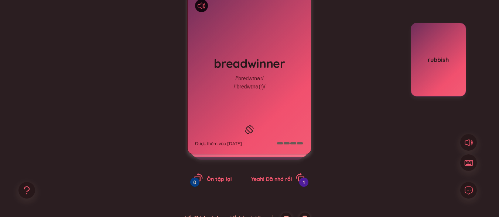
click at [258, 93] on div "breadwinner /ˈbredwɪnər/ /ˈbredwɪnə(r)/ Được thêm vào [DATE]" at bounding box center [248, 73] width 123 height 162
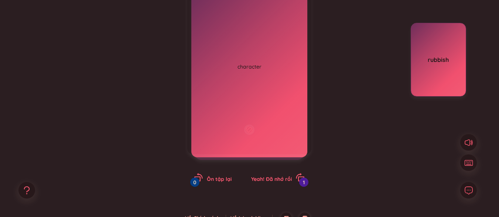
click at [280, 135] on div "noun người trụ cột trong một gia đình (A person who earns money to support a fa…" at bounding box center [249, 73] width 124 height 163
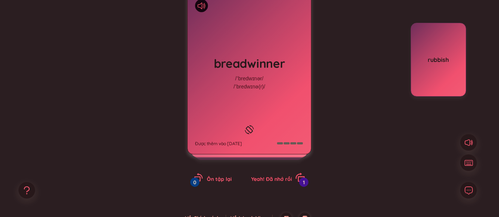
click at [280, 177] on span "Yeah! Đã nhớ rồi" at bounding box center [271, 179] width 41 height 7
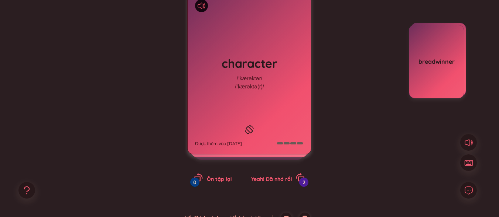
click at [280, 78] on div "character /ˈkærəktər/ /ˈkærəktə(r)/ Được thêm vào [DATE]" at bounding box center [248, 73] width 123 height 162
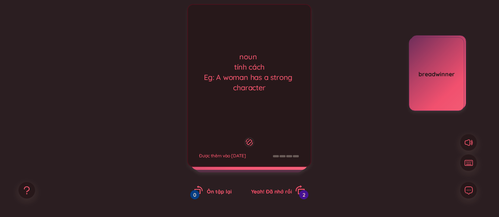
scroll to position [121, 0]
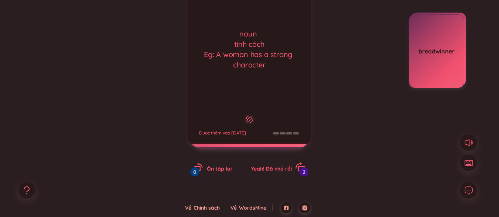
click at [285, 165] on div "Yeah! Đã nhớ rồi 2" at bounding box center [278, 168] width 54 height 10
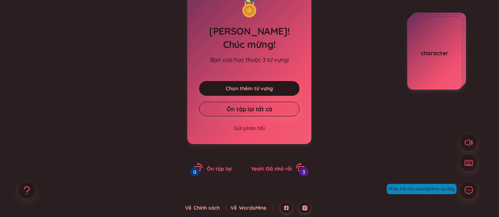
scroll to position [84, 0]
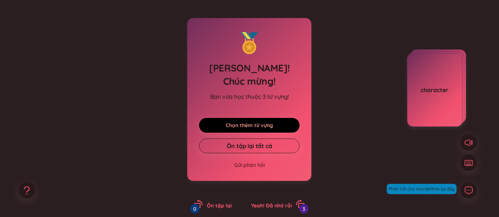
click at [245, 121] on link "Chọn thêm từ vựng" at bounding box center [248, 125] width 47 height 8
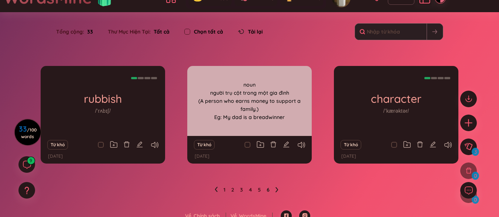
scroll to position [24, 0]
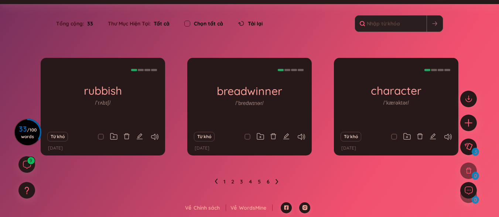
click at [216, 180] on icon at bounding box center [216, 181] width 3 height 5
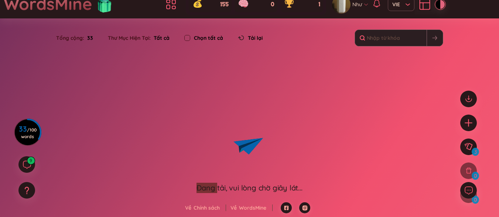
click at [216, 181] on icon "Lottie animation" at bounding box center [249, 146] width 111 height 74
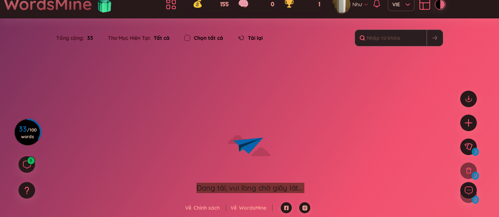
click at [216, 181] on icon "Lottie animation" at bounding box center [249, 146] width 111 height 74
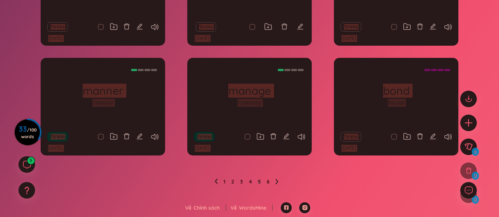
click at [217, 177] on li at bounding box center [215, 182] width 3 height 12
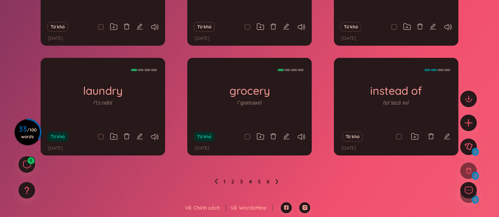
click at [216, 181] on icon at bounding box center [215, 182] width 3 height 6
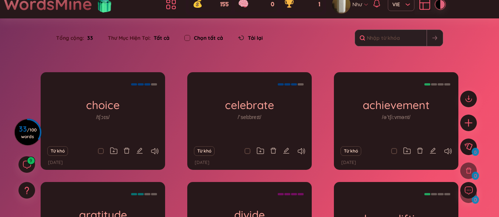
scroll to position [134, 0]
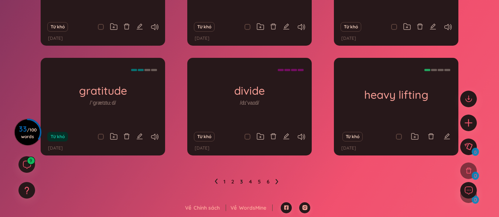
click at [225, 182] on ul "1 2 3 4 5 6" at bounding box center [249, 182] width 70 height 12
click at [224, 182] on link "1" at bounding box center [224, 181] width 2 height 11
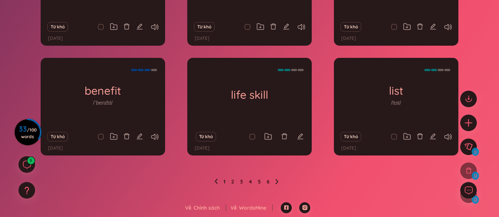
click at [276, 182] on icon at bounding box center [276, 182] width 3 height 6
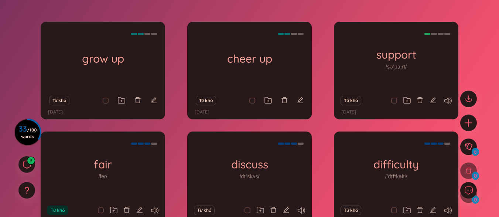
scroll to position [97, 0]
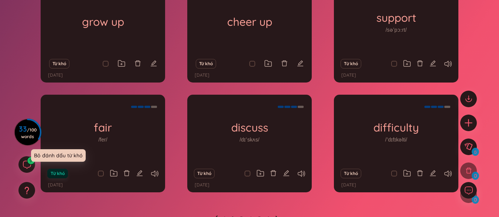
click at [62, 177] on button "Từ khó" at bounding box center [57, 174] width 20 height 10
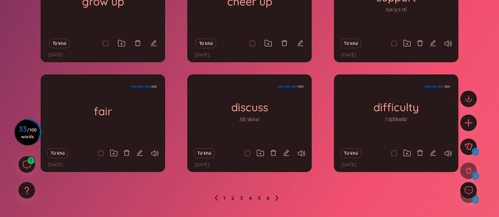
scroll to position [134, 0]
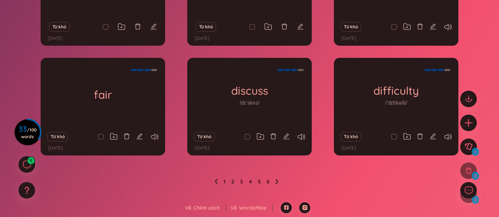
click at [276, 180] on icon at bounding box center [276, 181] width 3 height 5
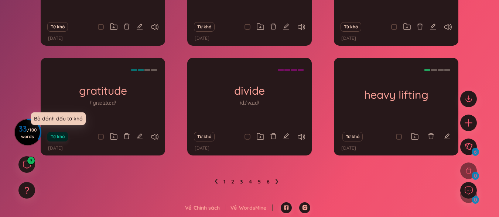
click at [57, 137] on button "Từ khó" at bounding box center [57, 137] width 20 height 10
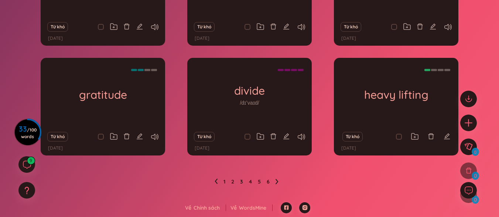
click at [275, 179] on icon at bounding box center [276, 182] width 3 height 6
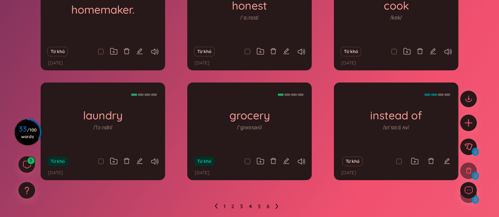
scroll to position [97, 0]
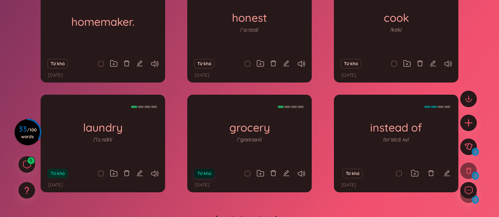
click at [208, 173] on button "Từ khó" at bounding box center [204, 174] width 20 height 10
click at [196, 171] on button "Từ khó" at bounding box center [204, 174] width 20 height 10
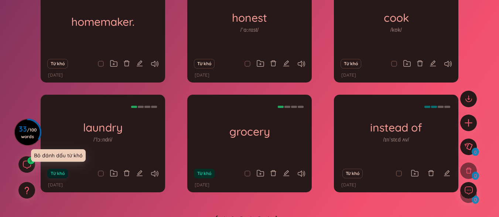
click at [57, 175] on button "Từ khó" at bounding box center [57, 174] width 20 height 10
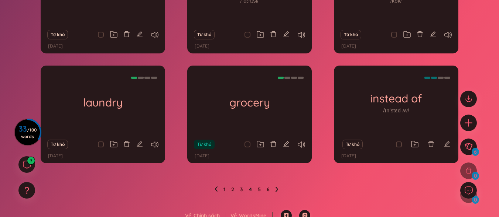
scroll to position [134, 0]
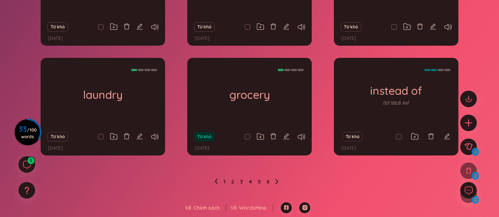
click at [276, 184] on icon at bounding box center [276, 181] width 3 height 5
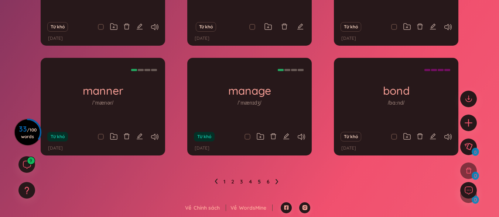
scroll to position [97, 0]
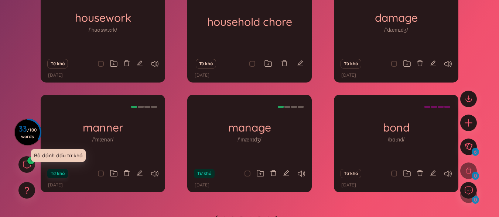
click at [61, 176] on button "Từ khó" at bounding box center [57, 174] width 20 height 10
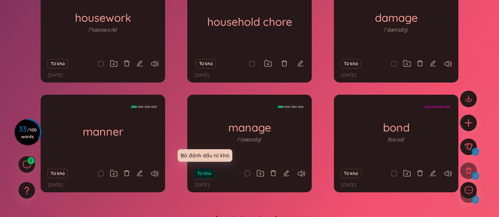
click at [206, 175] on button "Từ khó" at bounding box center [204, 174] width 20 height 10
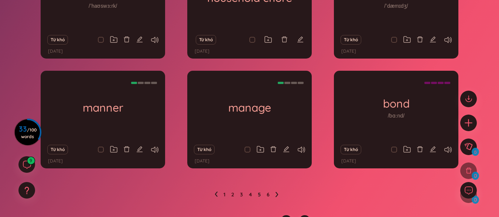
scroll to position [134, 0]
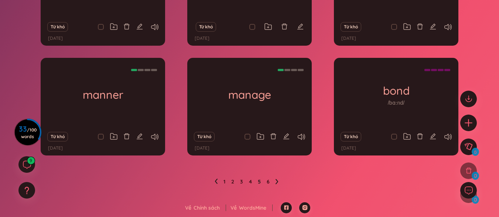
click at [275, 180] on icon at bounding box center [276, 182] width 3 height 6
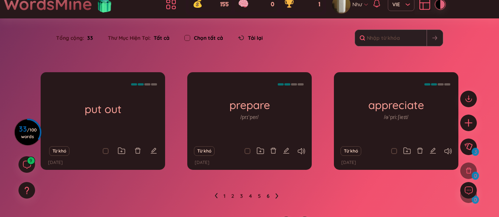
scroll to position [24, 0]
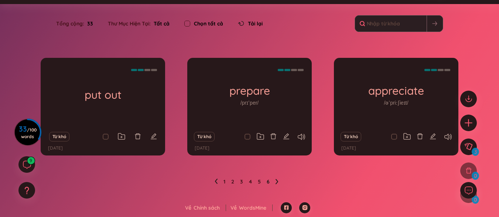
click at [215, 182] on icon at bounding box center [215, 182] width 3 height 6
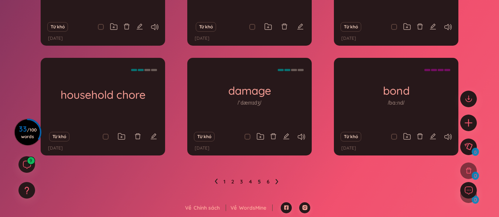
click at [217, 181] on icon at bounding box center [215, 182] width 3 height 6
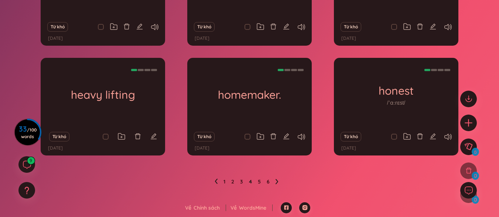
click at [217, 181] on icon at bounding box center [215, 182] width 3 height 6
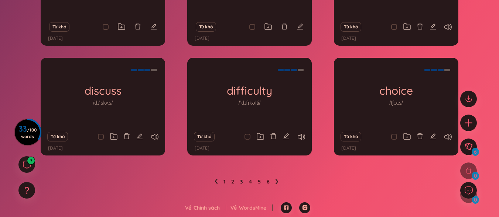
click at [217, 181] on icon at bounding box center [215, 182] width 3 height 6
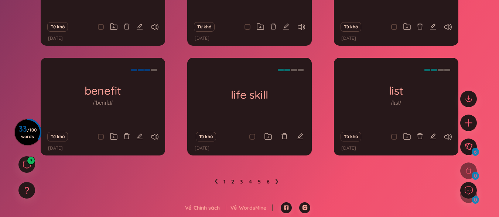
click at [217, 181] on icon at bounding box center [215, 182] width 3 height 6
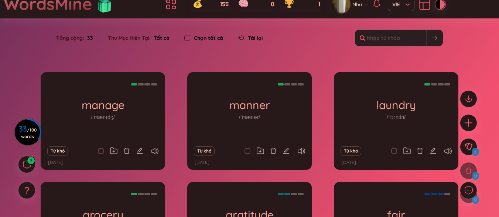
scroll to position [134, 0]
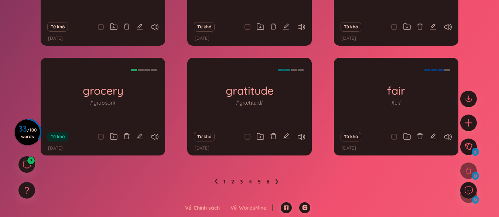
click at [217, 181] on icon at bounding box center [215, 182] width 3 height 6
